Goal: Find specific page/section

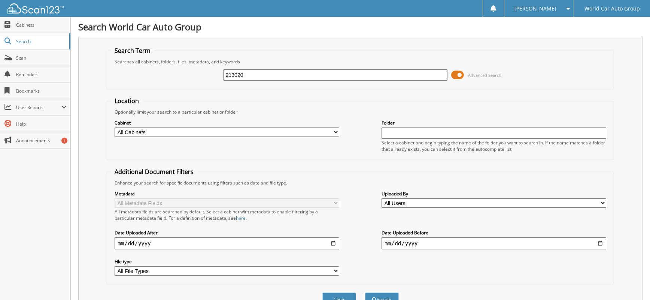
type input "213020"
click at [365, 292] on button "Search" at bounding box center [382, 299] width 34 height 14
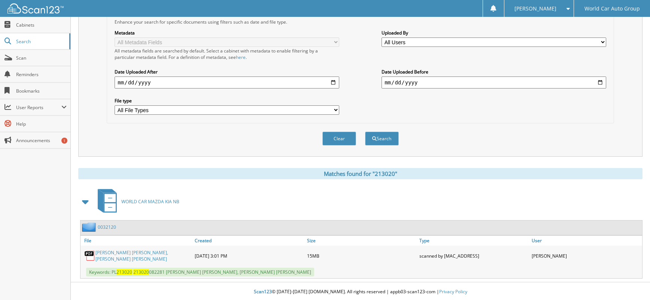
click at [179, 253] on link "JAMES WILLIAM BAIN, CINDY SUSAN BAIN" at bounding box center [144, 255] width 96 height 13
